Goal: Information Seeking & Learning: Learn about a topic

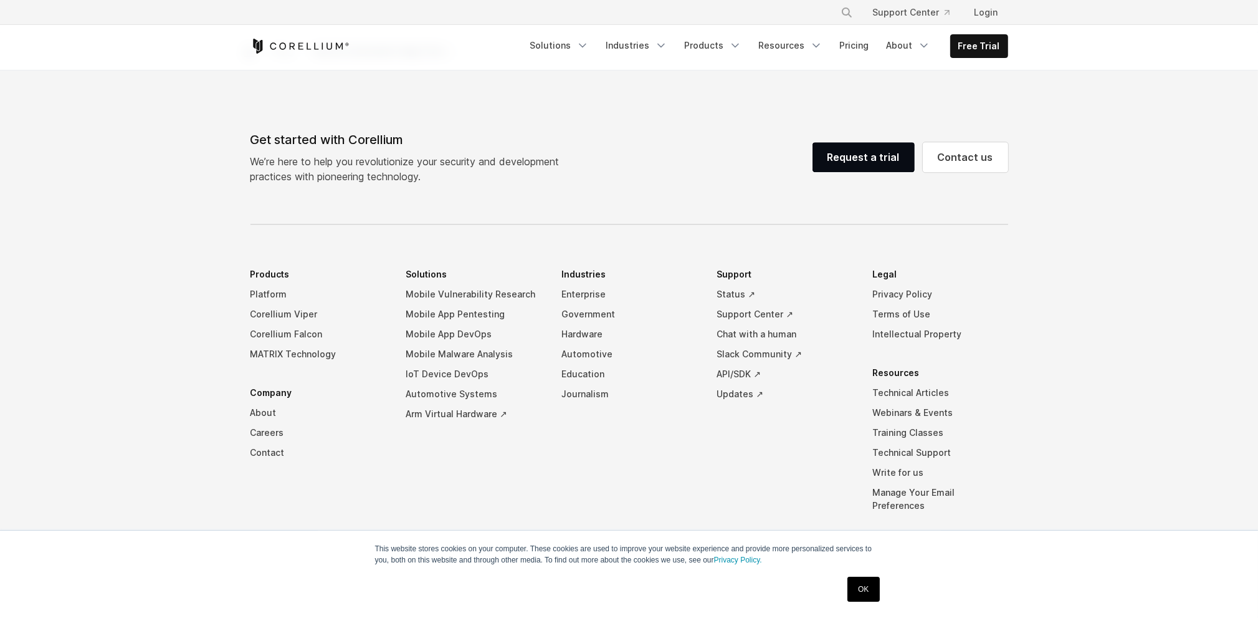
scroll to position [4944, 0]
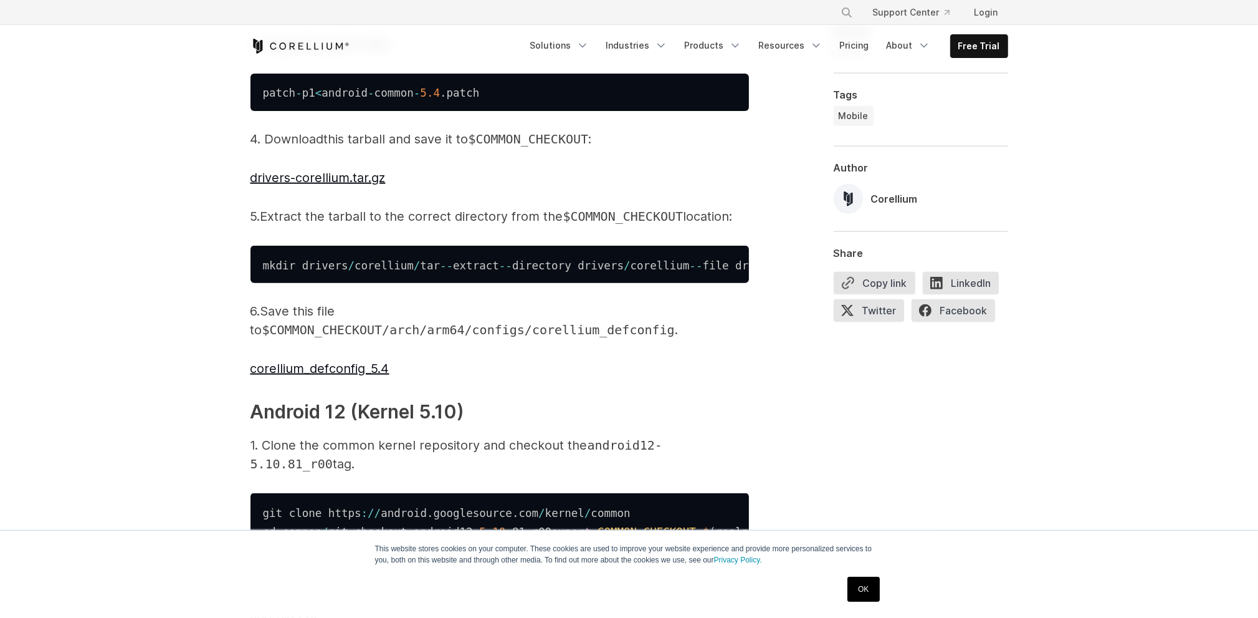
scroll to position [2036, 0]
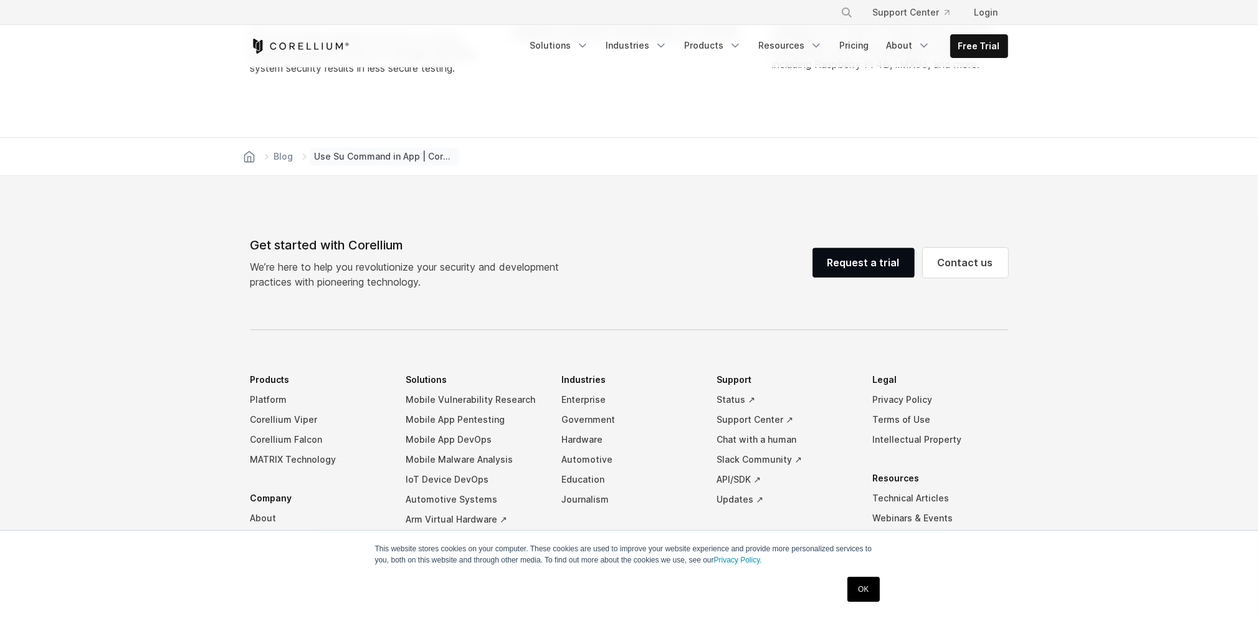
scroll to position [4404, 0]
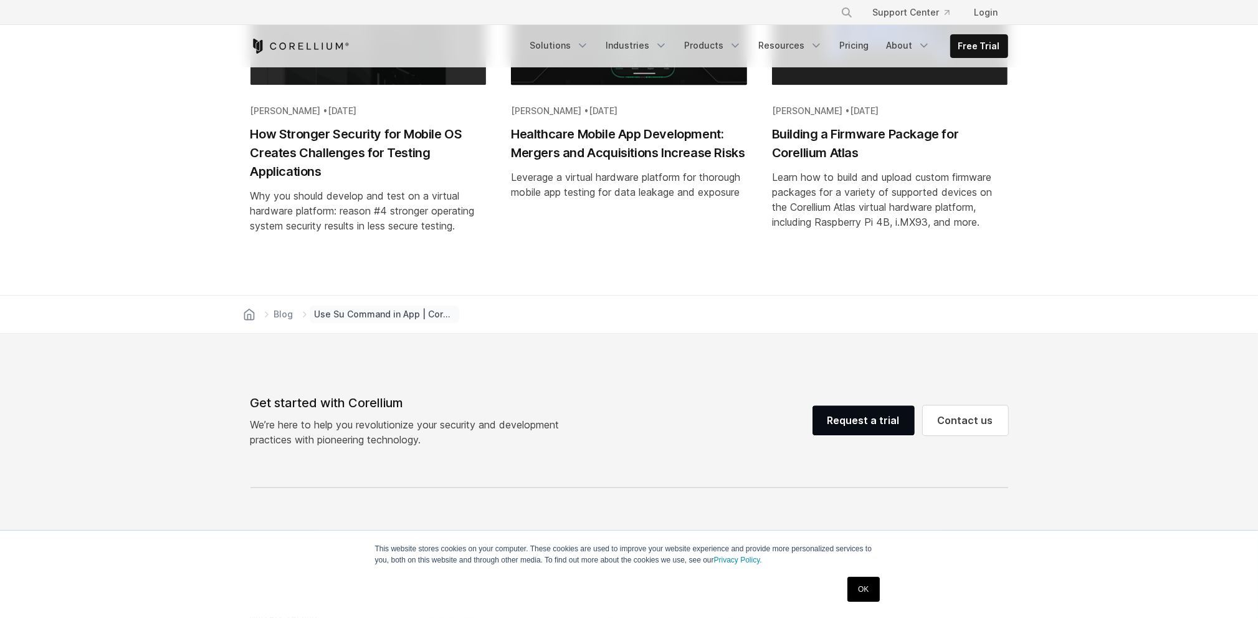
scroll to position [4363, 0]
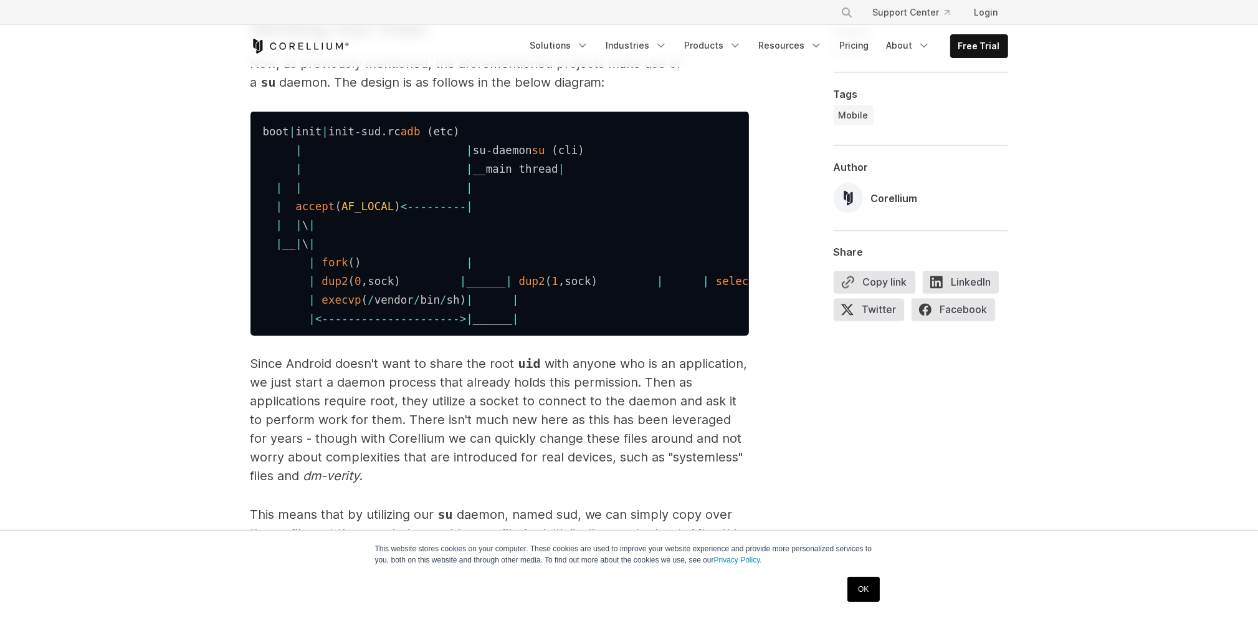
scroll to position [2908, 0]
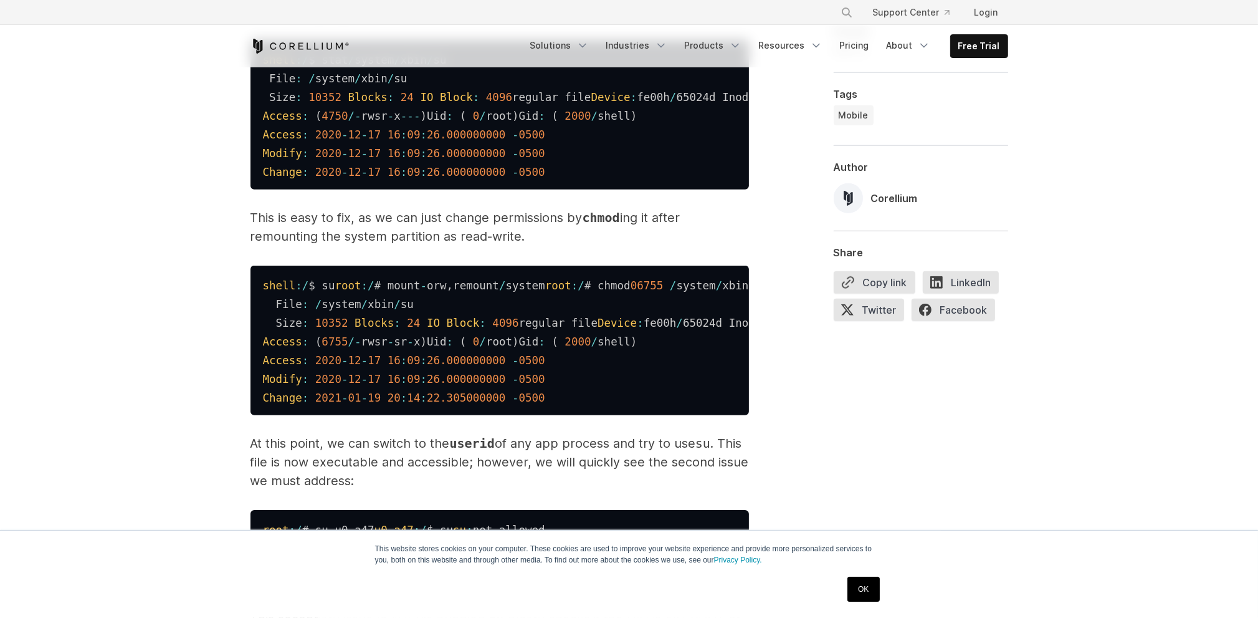
scroll to position [1038, 0]
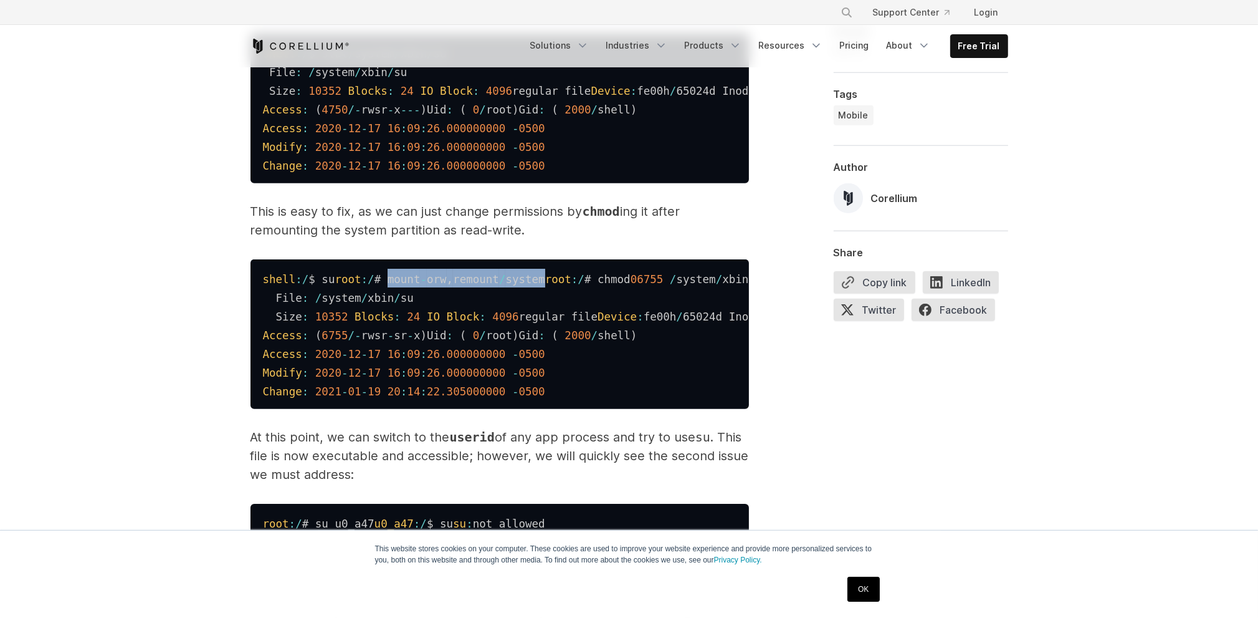
drag, startPoint x: 484, startPoint y: 320, endPoint x: 309, endPoint y: 322, distance: 175.8
click at [309, 322] on pre "shell : / $ su root : / # mount - orw , remount / system root : / # chmod 06755…" at bounding box center [500, 334] width 499 height 150
copy code "mount - orw , remount / system"
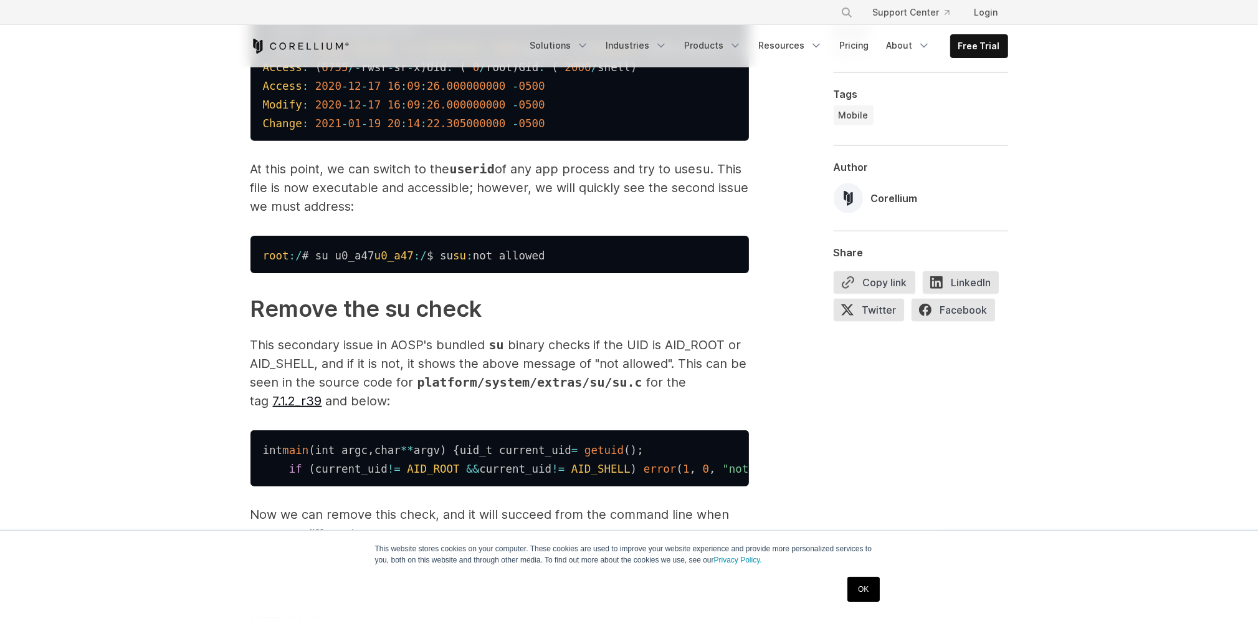
scroll to position [1329, 0]
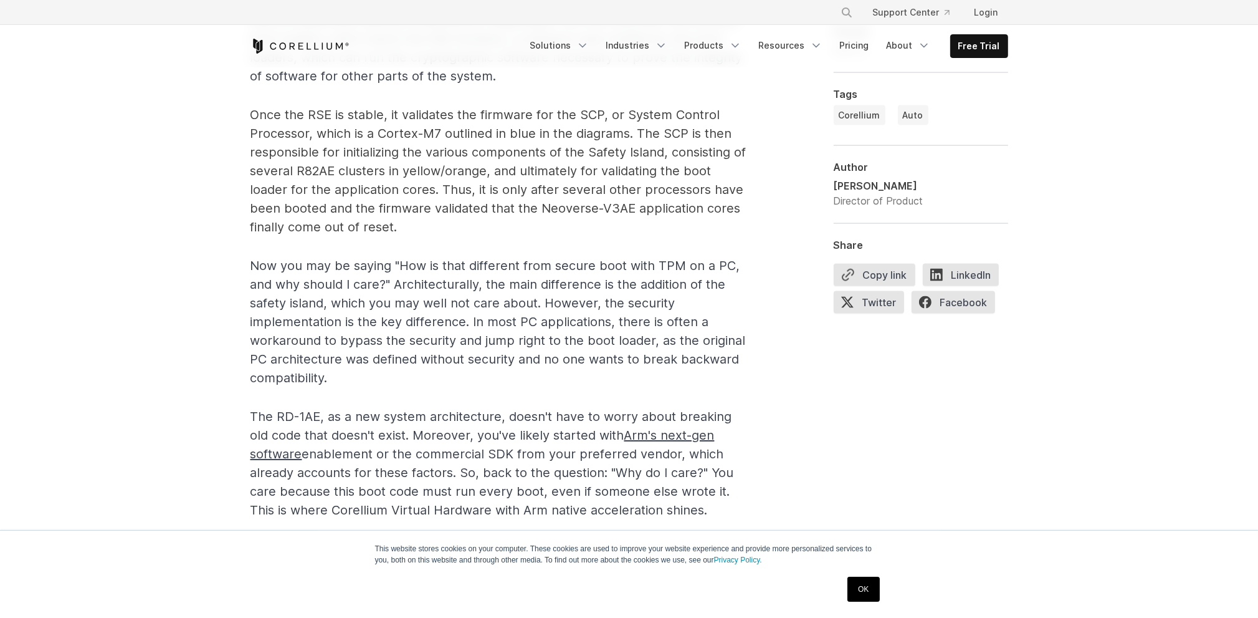
scroll to position [2160, 0]
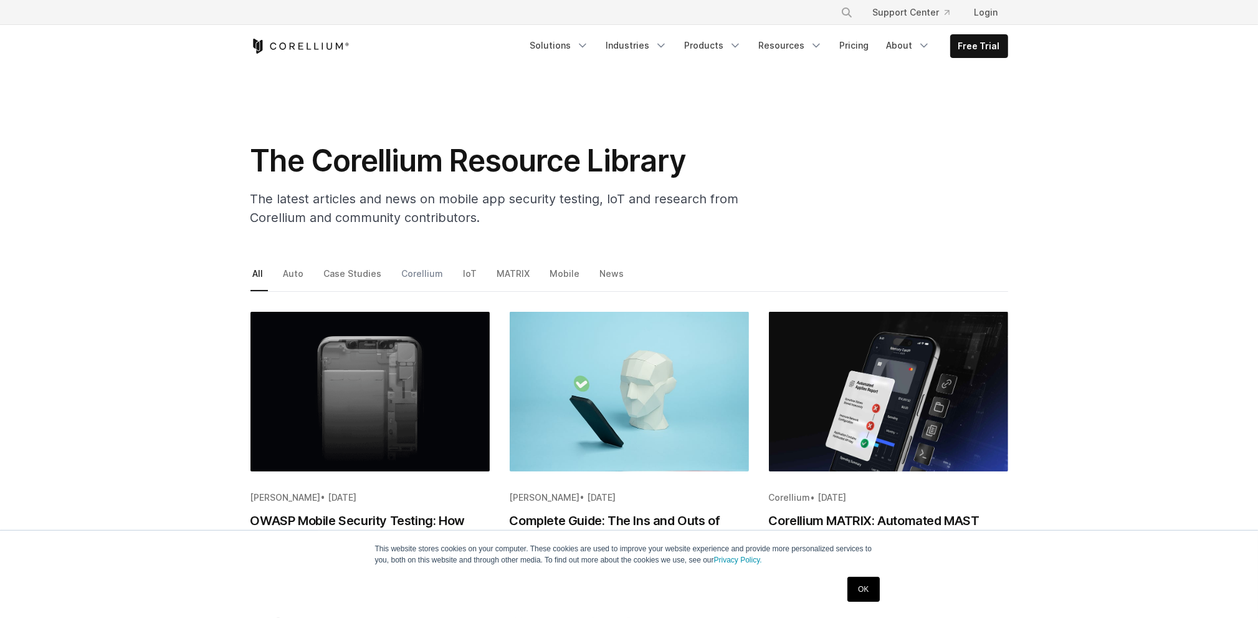
click at [424, 274] on link "Corellium" at bounding box center [423, 278] width 49 height 26
